Goal: Task Accomplishment & Management: Manage account settings

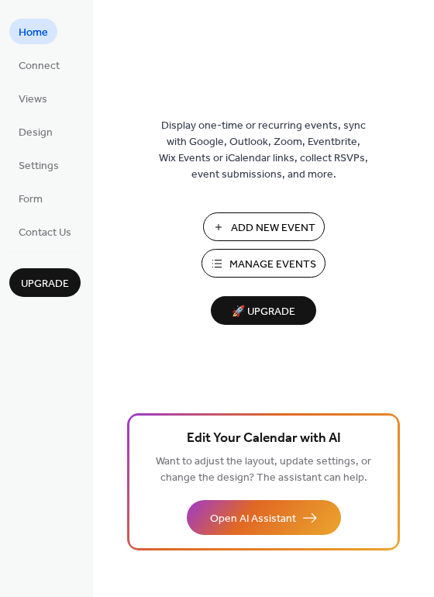
click at [260, 266] on span "Manage Events" at bounding box center [272, 264] width 87 height 16
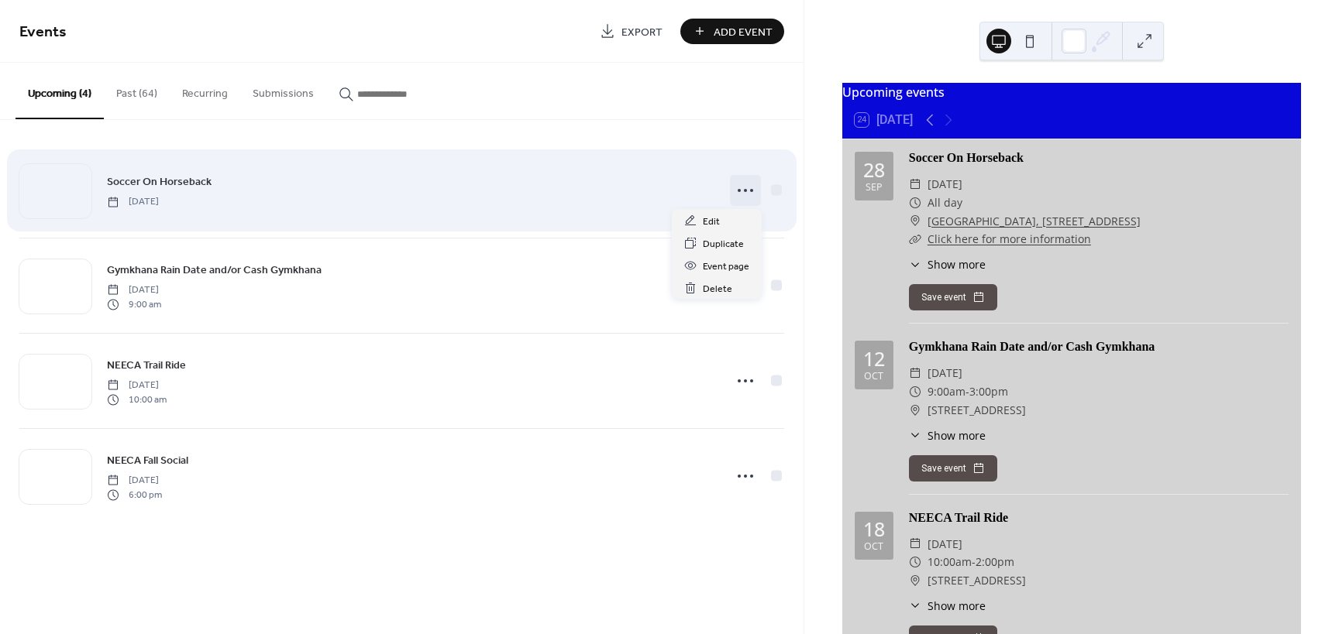
click at [742, 194] on icon at bounding box center [745, 190] width 25 height 25
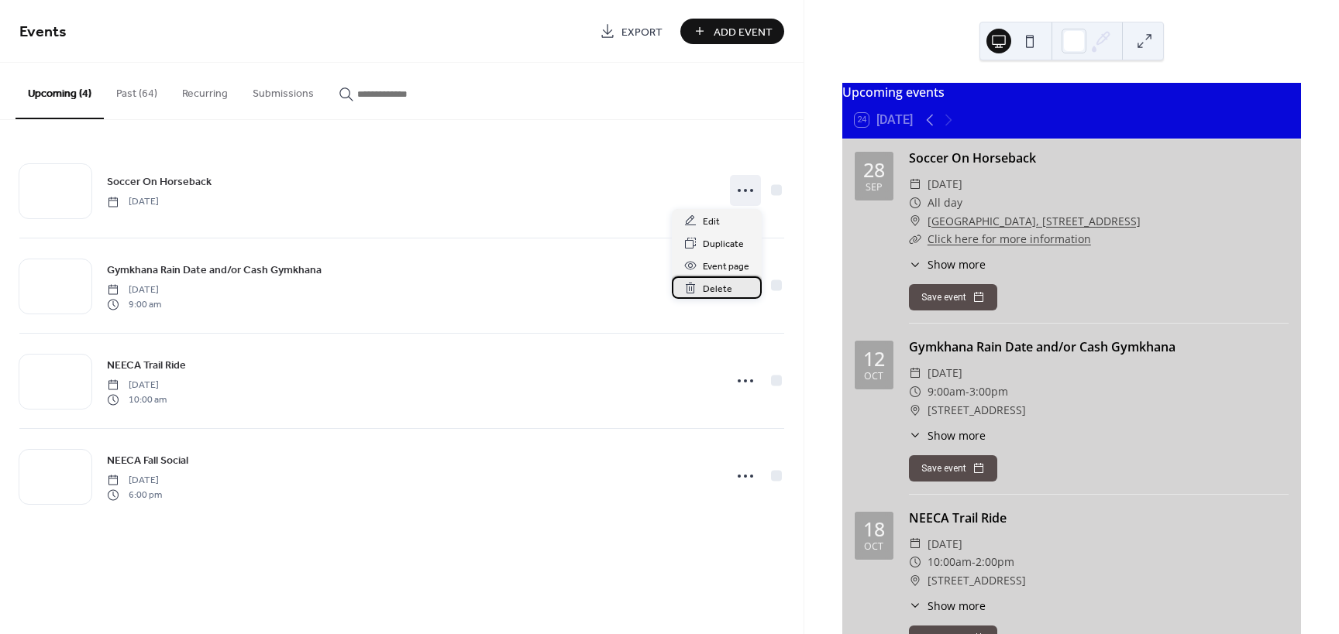
click at [722, 289] on span "Delete" at bounding box center [717, 289] width 29 height 16
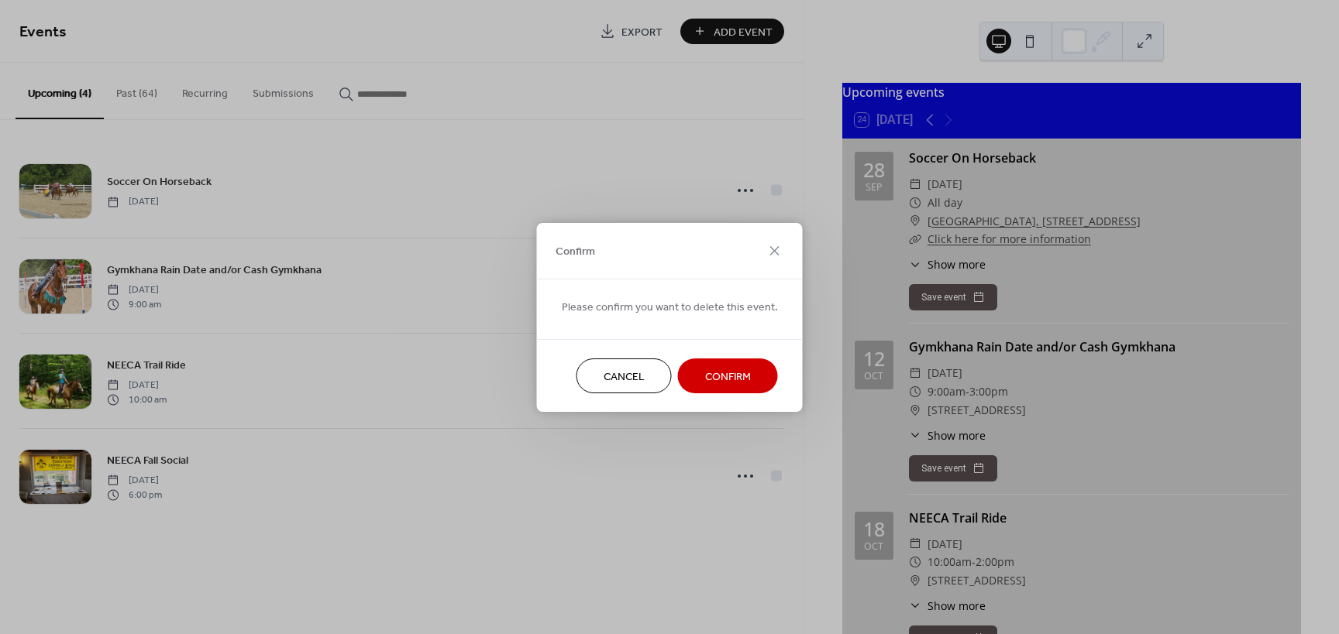
click at [726, 378] on span "Confirm" at bounding box center [728, 377] width 46 height 16
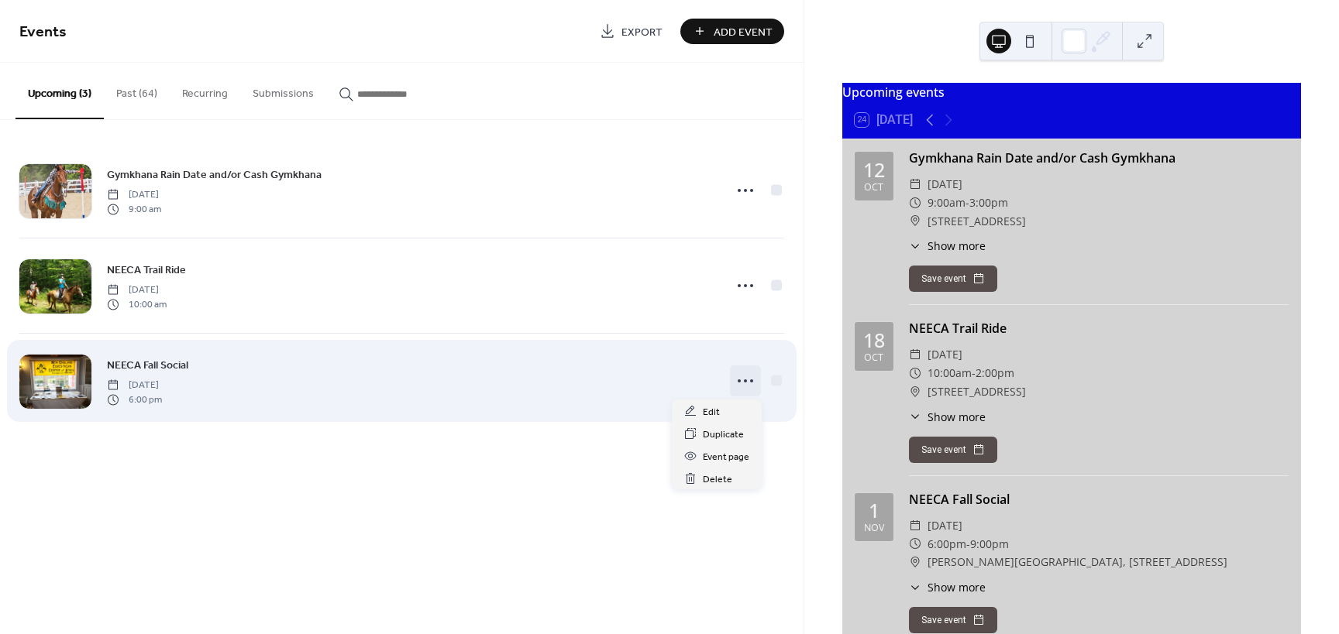
click at [744, 383] on icon at bounding box center [745, 381] width 25 height 25
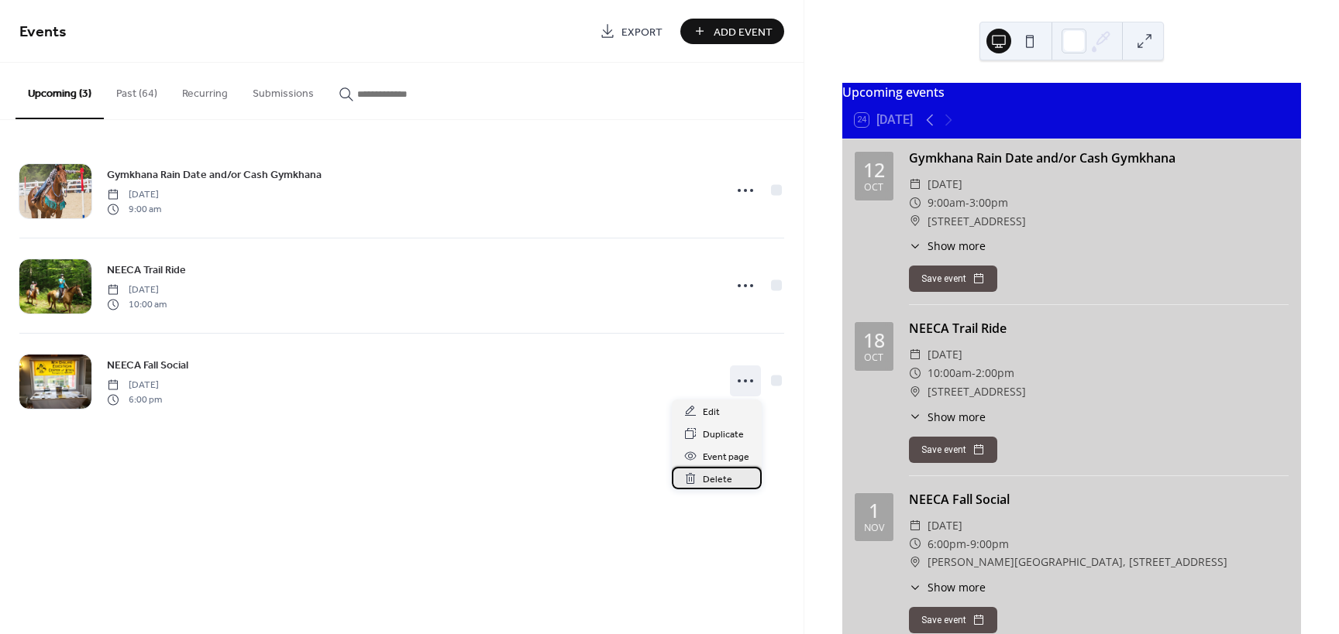
click at [717, 476] on span "Delete" at bounding box center [717, 480] width 29 height 16
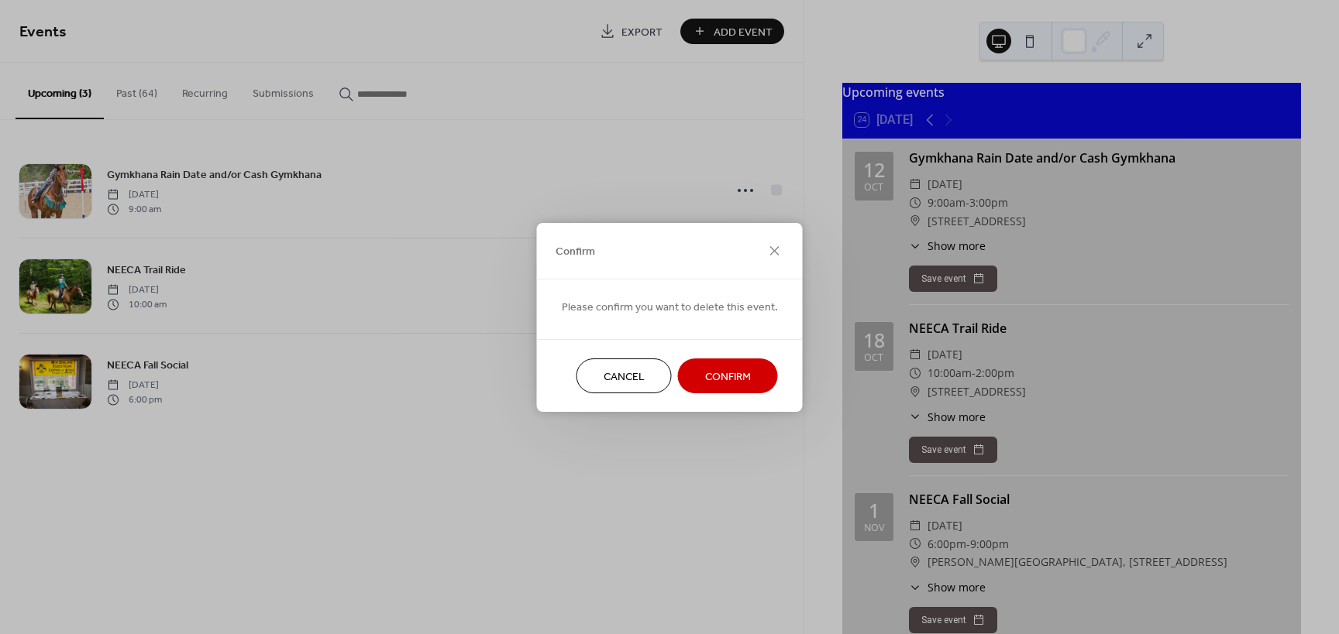
click at [724, 376] on span "Confirm" at bounding box center [728, 377] width 46 height 16
